Goal: Task Accomplishment & Management: Manage account settings

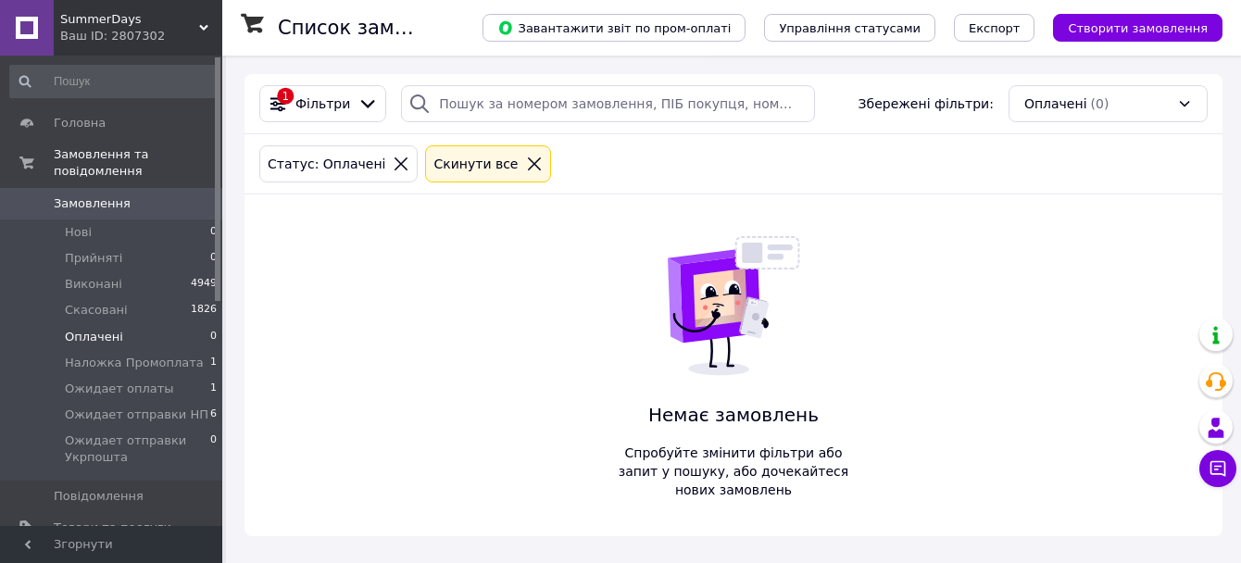
click at [141, 324] on li "Оплачені 0" at bounding box center [114, 337] width 228 height 26
click at [162, 355] on span "Наложка Промоплата" at bounding box center [134, 363] width 139 height 17
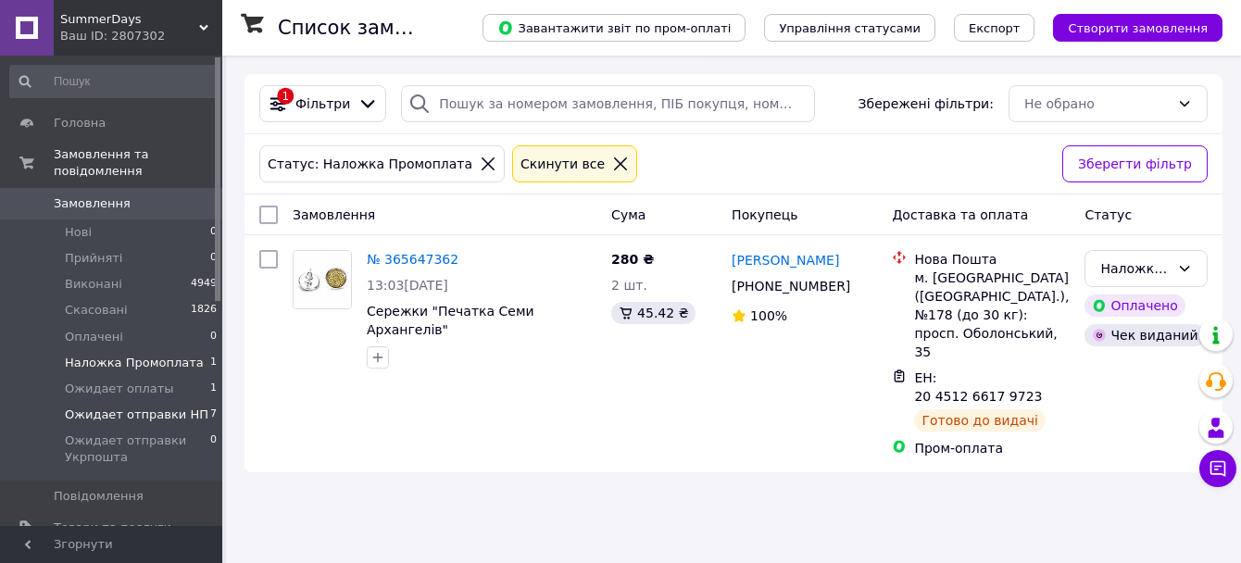
click at [166, 407] on span "Ожидает отправки НП" at bounding box center [137, 415] width 144 height 17
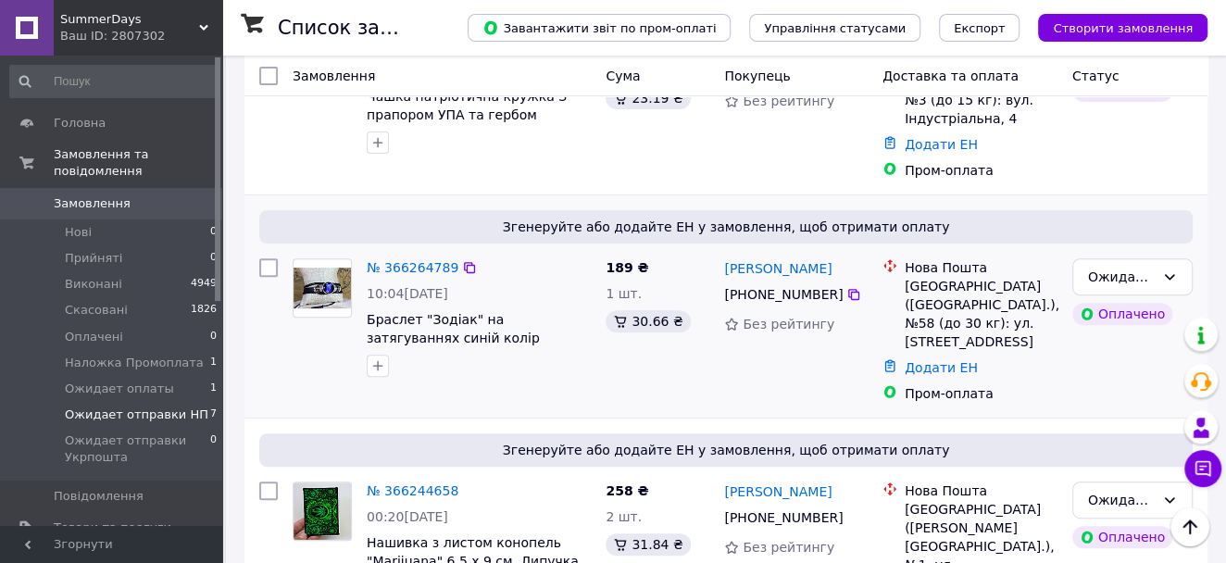
scroll to position [308, 0]
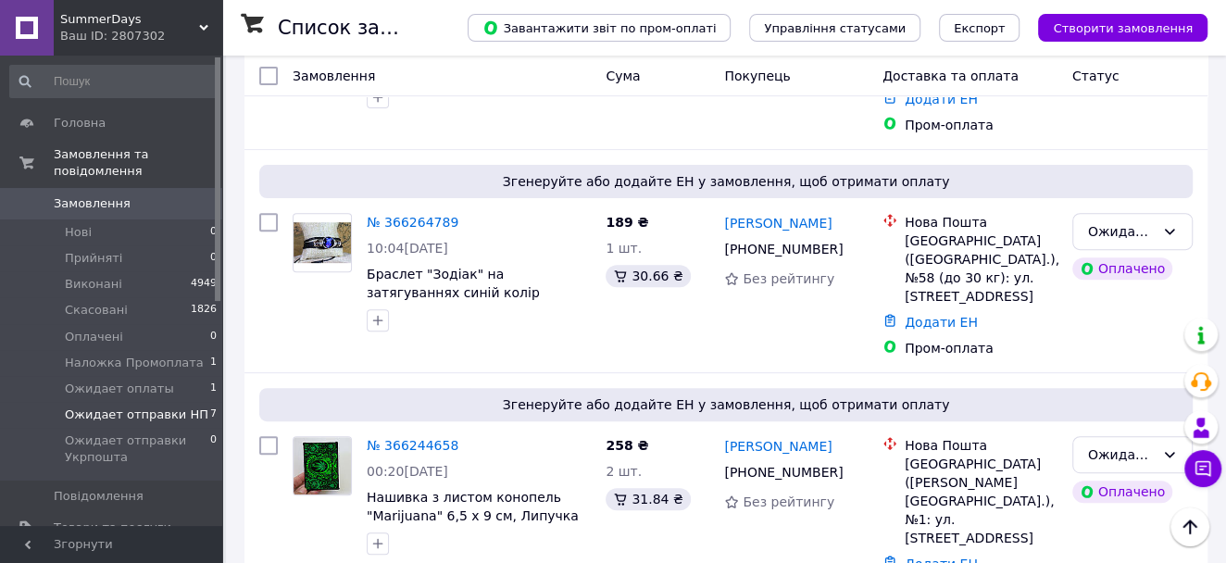
click at [180, 407] on span "Ожидает отправки НП" at bounding box center [137, 415] width 144 height 17
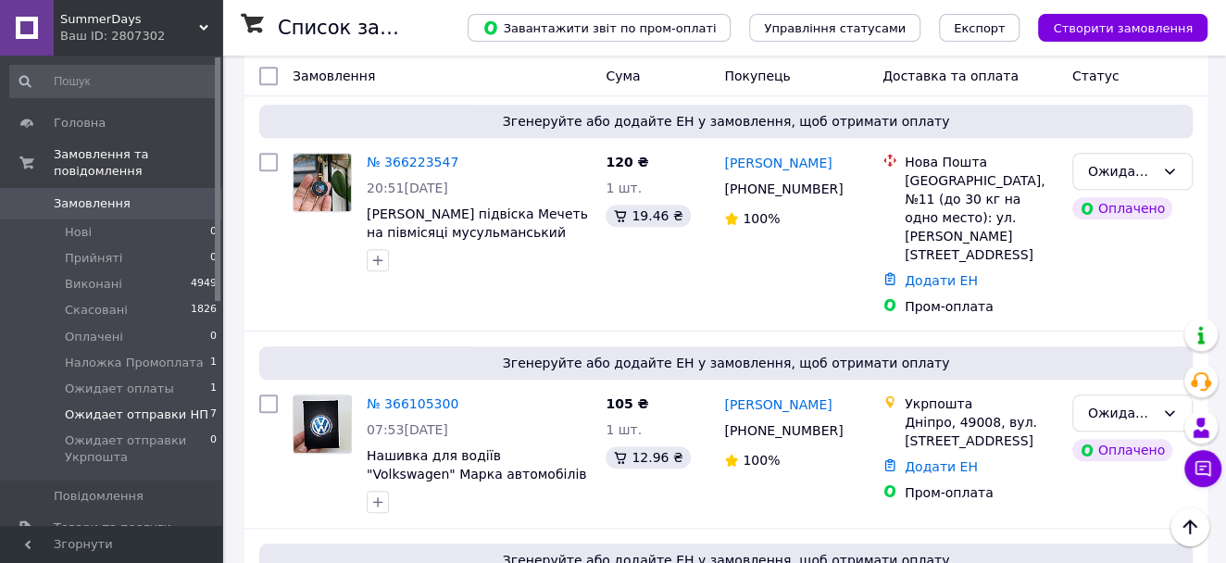
scroll to position [1150, 0]
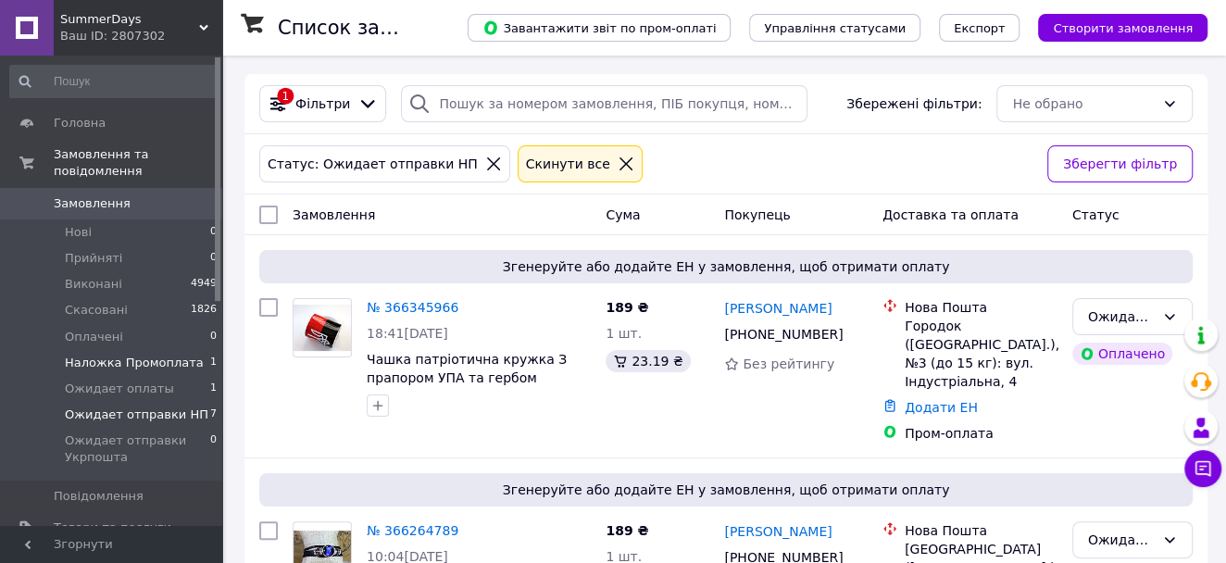
click at [153, 355] on span "Наложка Промоплата" at bounding box center [134, 363] width 139 height 17
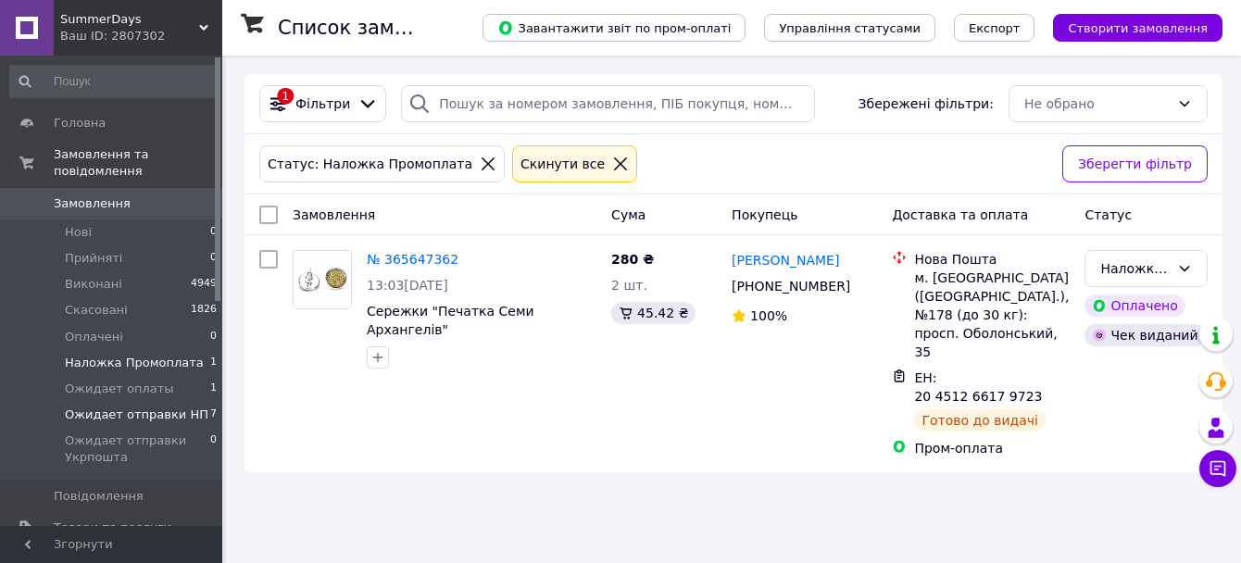
click at [144, 407] on span "Ожидает отправки НП" at bounding box center [137, 415] width 144 height 17
